Goal: Information Seeking & Learning: Learn about a topic

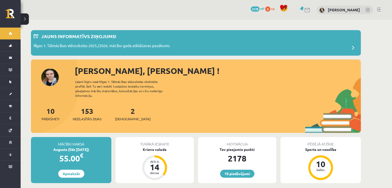
click at [265, 8] on link "0 xp" at bounding box center [271, 8] width 12 height 4
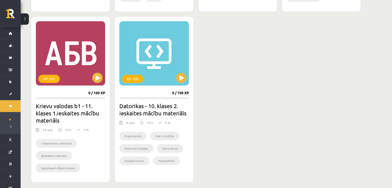
scroll to position [458, 0]
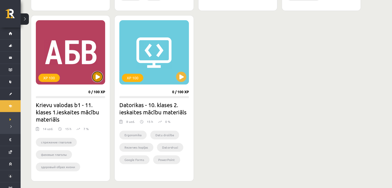
click at [96, 76] on button at bounding box center [97, 77] width 10 height 10
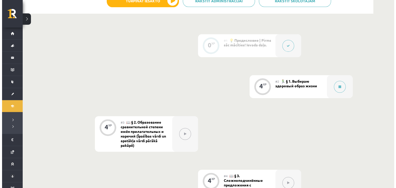
scroll to position [139, 0]
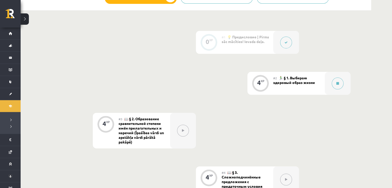
click at [335, 80] on button at bounding box center [338, 84] width 12 height 12
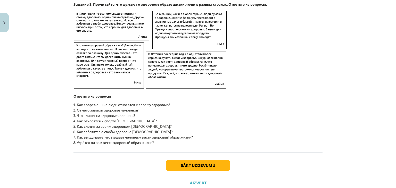
scroll to position [806, 0]
click at [193, 169] on button "Sākt uzdevumu" at bounding box center [198, 165] width 64 height 11
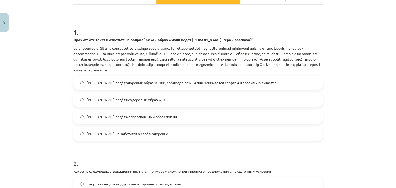
scroll to position [83, 0]
click at [205, 83] on span "Олег ведёт здоровый образ жизни, соблюдая режим дня, занимается спортом и прави…" at bounding box center [182, 82] width 190 height 5
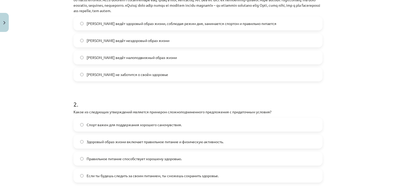
scroll to position [197, 0]
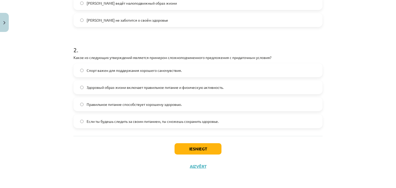
click at [95, 120] on span "Если ты будешь следить за своим питанием, ты сможешь сохранить здоровье." at bounding box center [153, 121] width 132 height 5
click at [205, 150] on button "Iesniegt" at bounding box center [197, 148] width 47 height 11
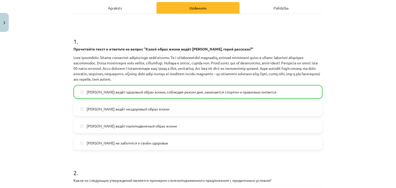
scroll to position [213, 0]
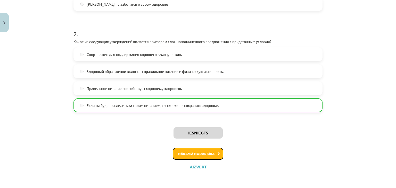
click at [188, 154] on button "Nākamā nodarbība" at bounding box center [198, 154] width 51 height 12
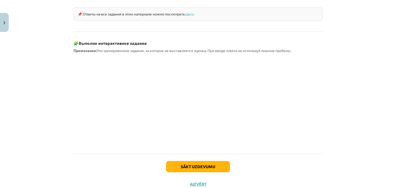
scroll to position [464, 0]
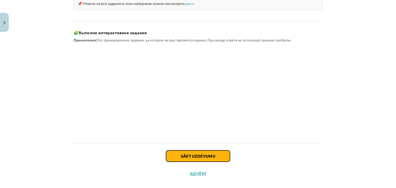
click at [179, 152] on button "Sākt uzdevumu" at bounding box center [198, 155] width 64 height 11
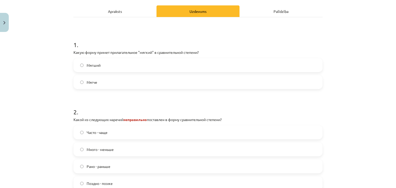
scroll to position [80, 0]
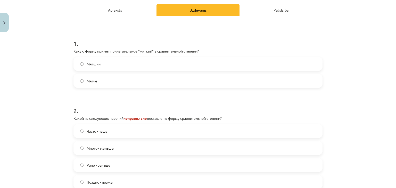
click at [124, 79] on label "Мягче" at bounding box center [198, 80] width 248 height 13
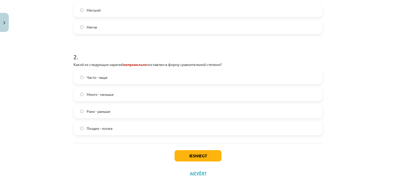
scroll to position [136, 0]
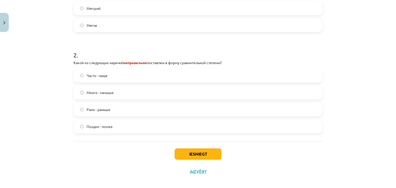
click at [125, 89] on label "Много - меньше" at bounding box center [198, 92] width 248 height 13
click at [182, 155] on button "Iesniegt" at bounding box center [197, 153] width 47 height 11
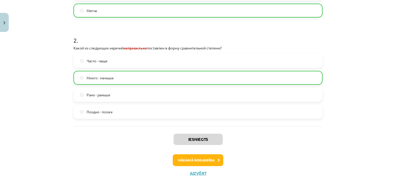
scroll to position [157, 0]
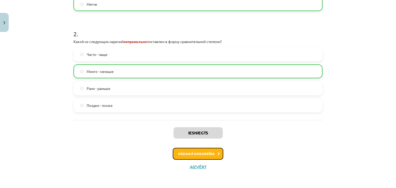
click at [198, 150] on button "Nākamā nodarbība" at bounding box center [198, 154] width 51 height 12
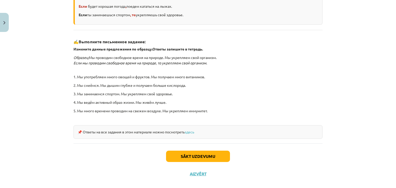
scroll to position [153, 0]
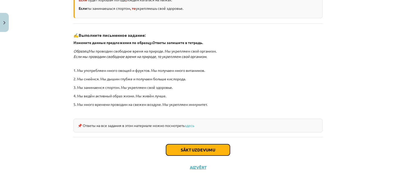
click at [191, 149] on button "Sākt uzdevumu" at bounding box center [198, 149] width 64 height 11
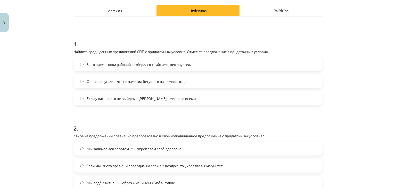
scroll to position [73, 0]
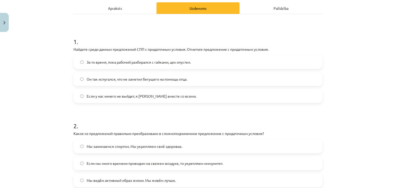
click at [137, 96] on span "Если у нас ничего не выйдет, я уеду вместе со всеми." at bounding box center [142, 96] width 110 height 5
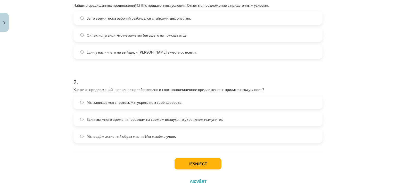
scroll to position [132, 0]
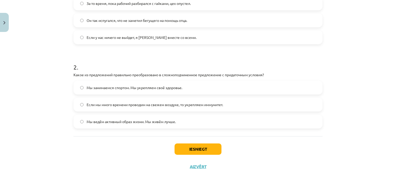
click at [110, 105] on span "Если мы много времени проводим на свежем воздухе, то укрепляем иммунитет." at bounding box center [155, 104] width 136 height 5
click at [195, 146] on button "Iesniegt" at bounding box center [197, 149] width 47 height 11
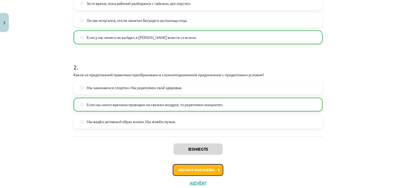
click at [197, 171] on button "Nākamā nodarbība" at bounding box center [198, 170] width 51 height 12
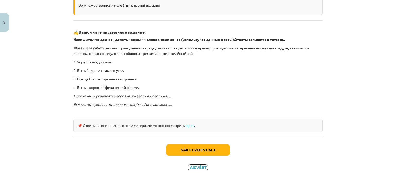
click at [195, 168] on button "Aizvērt" at bounding box center [198, 167] width 20 height 5
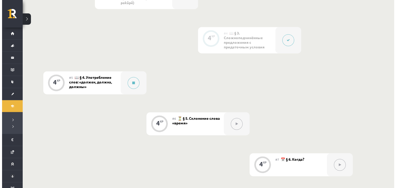
scroll to position [279, 0]
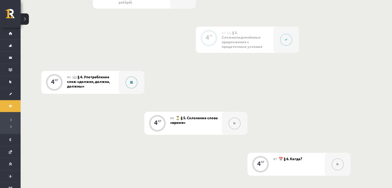
click at [135, 82] on button at bounding box center [131, 83] width 12 height 12
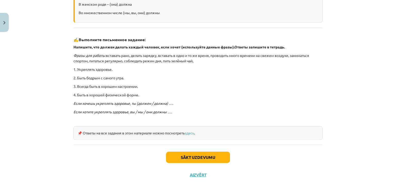
scroll to position [132, 0]
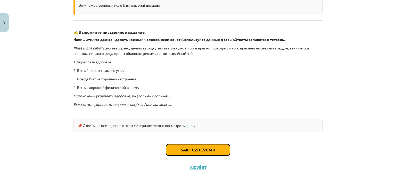
click at [195, 146] on button "Sākt uzdevumu" at bounding box center [198, 149] width 64 height 11
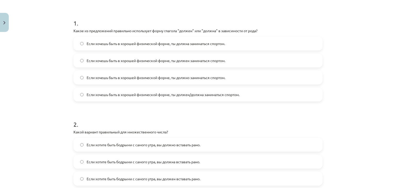
scroll to position [93, 0]
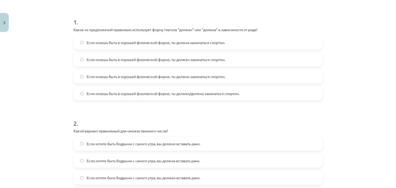
click at [173, 93] on span "Если хочешь быть в хорошей физической форме, ты должен/должна заниматься спорто…" at bounding box center [163, 93] width 153 height 5
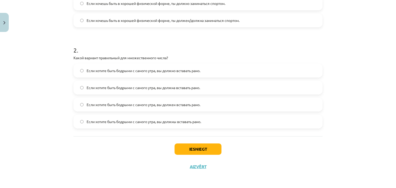
click at [170, 127] on label "Если хотите быть бодрыми с самого утра, вы должны вставать рано." at bounding box center [198, 121] width 248 height 13
click at [189, 149] on button "Iesniegt" at bounding box center [197, 149] width 47 height 11
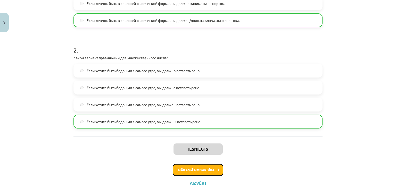
click at [194, 166] on button "Nākamā nodarbība" at bounding box center [198, 170] width 51 height 12
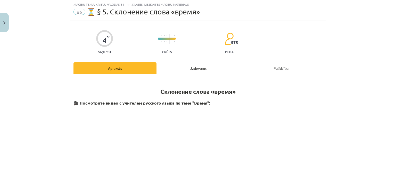
scroll to position [13, 0]
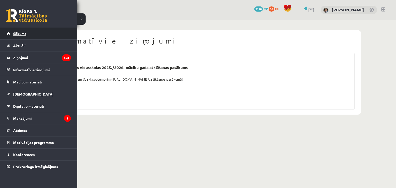
click at [8, 34] on link "Sākums" at bounding box center [39, 34] width 64 height 12
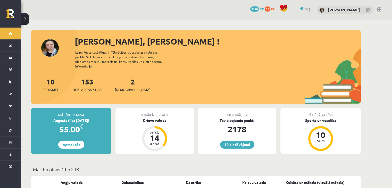
click at [271, 10] on span "xp" at bounding box center [272, 8] width 3 height 4
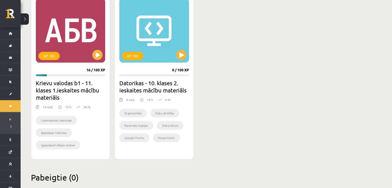
scroll to position [481, 0]
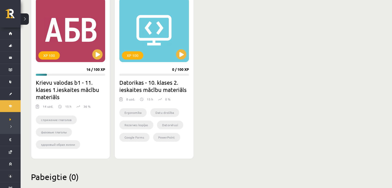
click at [140, 117] on ul "Ergonomika Datu drošība Rezerves kopijas Datorvīrusi Google Forms PowerPoint Sl…" at bounding box center [153, 126] width 69 height 36
click at [99, 51] on button at bounding box center [97, 54] width 10 height 10
